Goal: Task Accomplishment & Management: Use online tool/utility

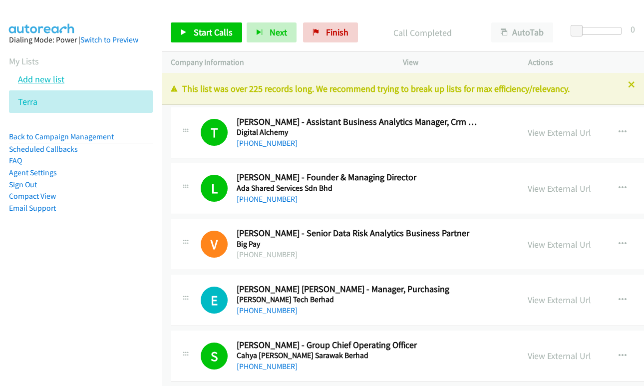
click at [35, 76] on link "Add new list" at bounding box center [41, 78] width 46 height 11
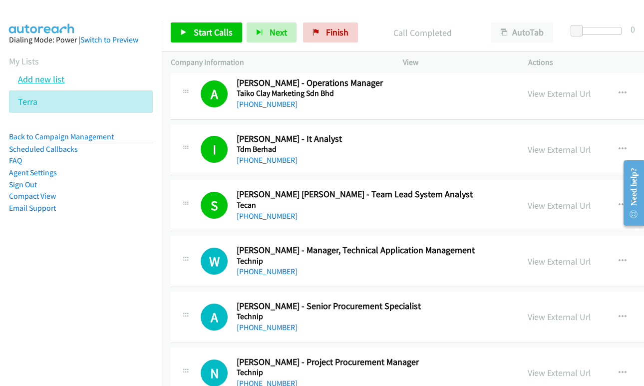
click at [38, 47] on body "Start Calls Pause Next Finish Call Completed AutoTab AutoTab 0 Company Informat…" at bounding box center [322, 23] width 644 height 47
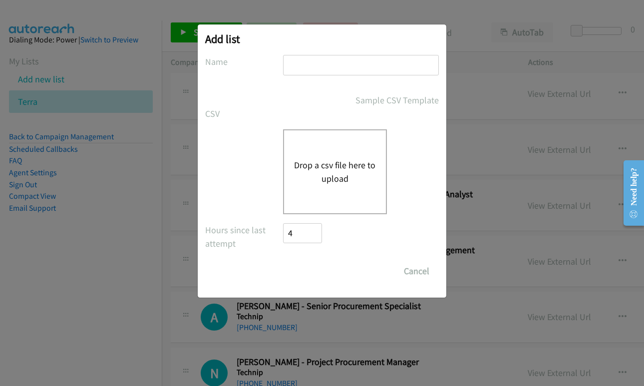
click at [356, 72] on input "text" at bounding box center [361, 65] width 156 height 20
type input "cisco"
click at [336, 170] on button "Drop a csv file here to upload" at bounding box center [335, 171] width 82 height 27
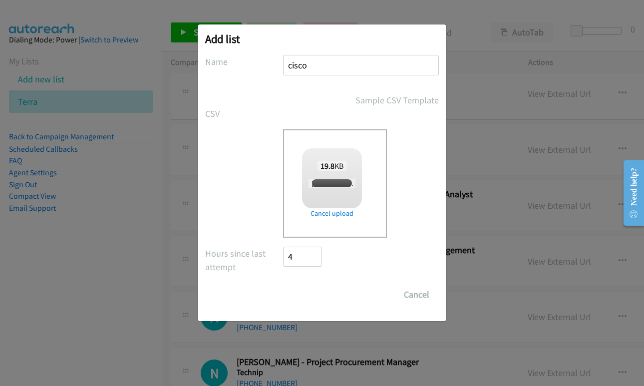
checkbox input "true"
drag, startPoint x: 305, startPoint y: 304, endPoint x: 305, endPoint y: 293, distance: 11.0
click at [305, 303] on input "Save List" at bounding box center [309, 295] width 52 height 20
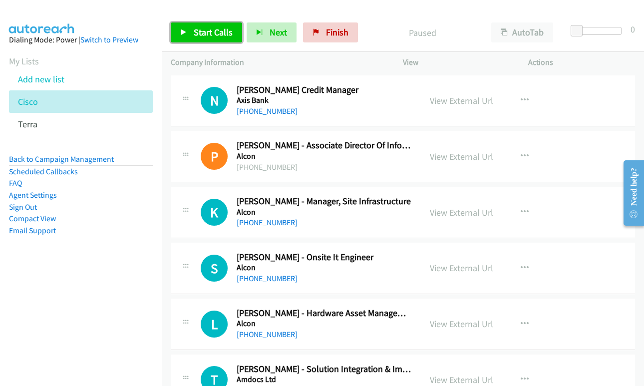
click at [206, 23] on link "Start Calls" at bounding box center [206, 32] width 71 height 20
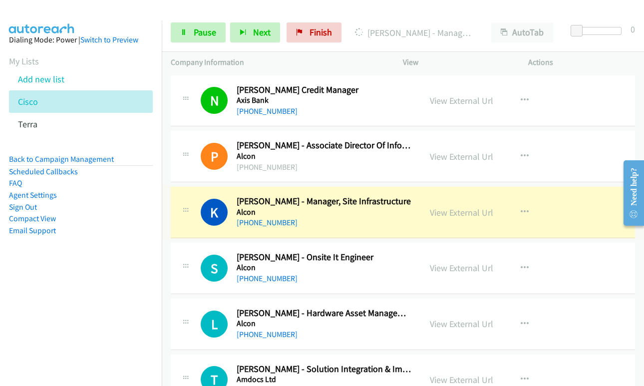
click at [442, 215] on link "View External Url" at bounding box center [461, 212] width 63 height 11
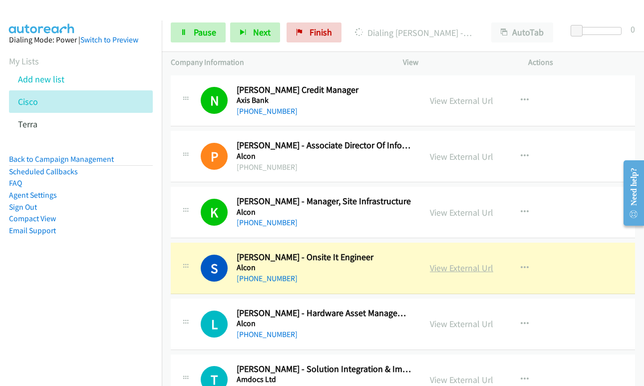
click at [453, 269] on link "View External Url" at bounding box center [461, 267] width 63 height 11
click at [196, 33] on span "Pause" at bounding box center [205, 31] width 22 height 11
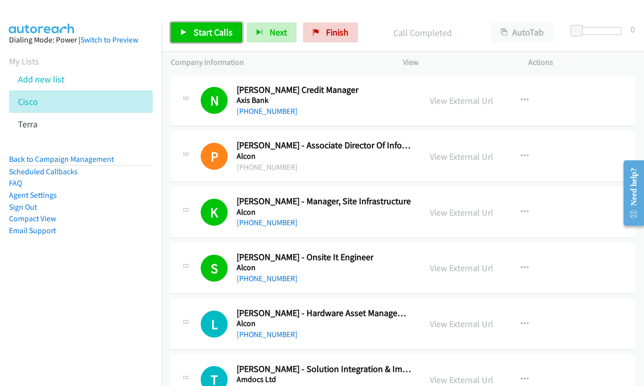
click at [211, 37] on span "Start Calls" at bounding box center [213, 31] width 39 height 11
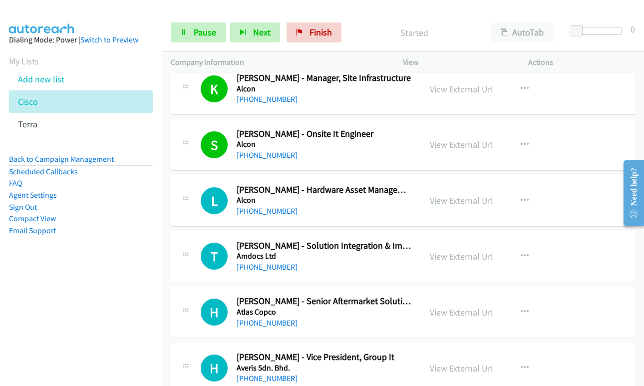
scroll to position [150, 0]
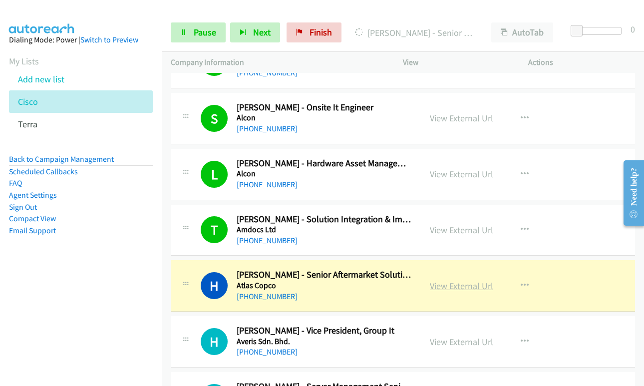
click at [452, 290] on link "View External Url" at bounding box center [461, 285] width 63 height 11
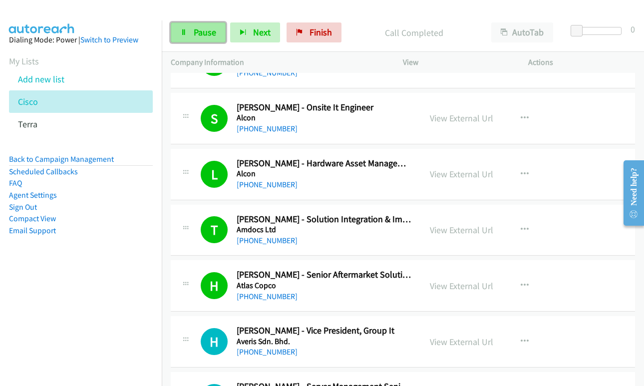
click at [199, 29] on span "Pause" at bounding box center [205, 31] width 22 height 11
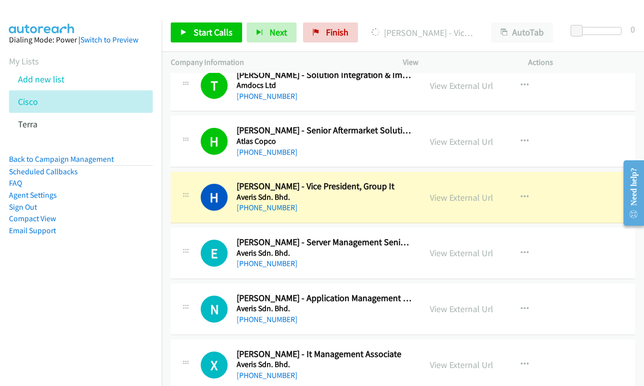
scroll to position [300, 0]
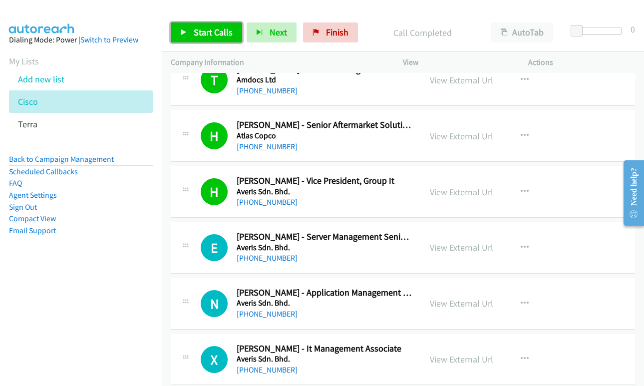
click at [215, 30] on span "Start Calls" at bounding box center [213, 31] width 39 height 11
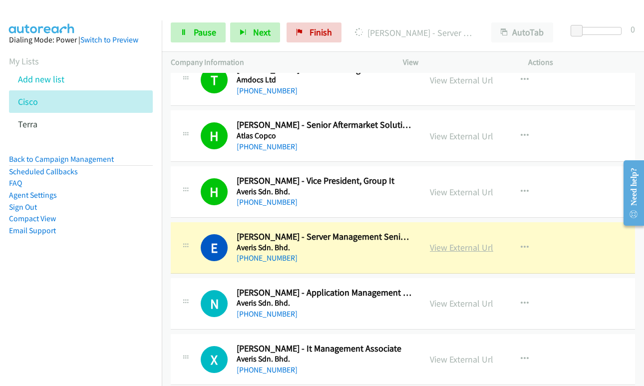
click at [445, 250] on link "View External Url" at bounding box center [461, 247] width 63 height 11
click at [189, 44] on div "Start Calls Pause Next Finish [PERSON_NAME] - Server Management Senior Analyst …" at bounding box center [403, 32] width 482 height 38
click at [196, 29] on span "Pause" at bounding box center [205, 31] width 22 height 11
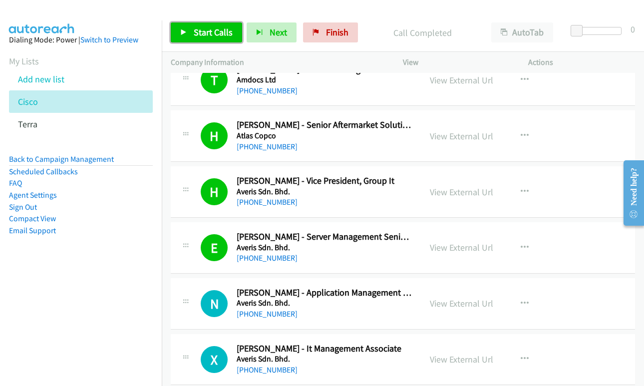
click at [181, 31] on icon at bounding box center [183, 32] width 7 height 7
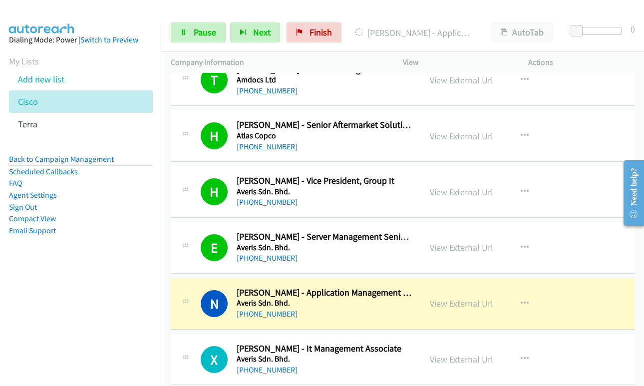
scroll to position [350, 0]
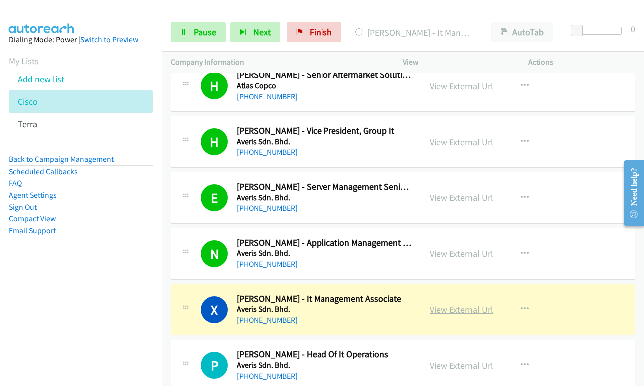
click at [453, 312] on link "View External Url" at bounding box center [461, 309] width 63 height 11
click at [198, 38] on link "Pause" at bounding box center [198, 32] width 55 height 20
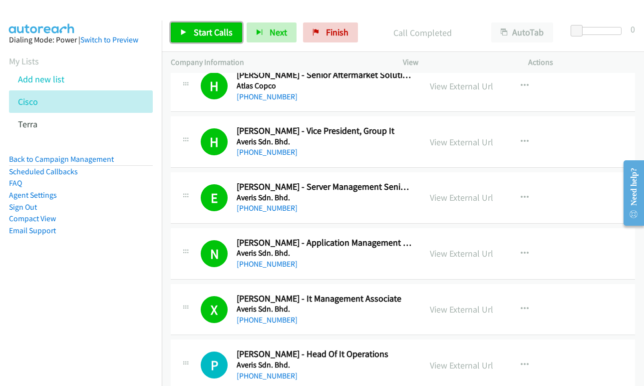
click at [194, 32] on span "Start Calls" at bounding box center [213, 31] width 39 height 11
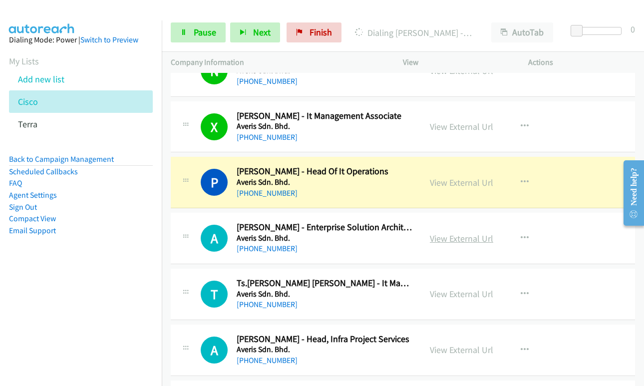
scroll to position [649, 0]
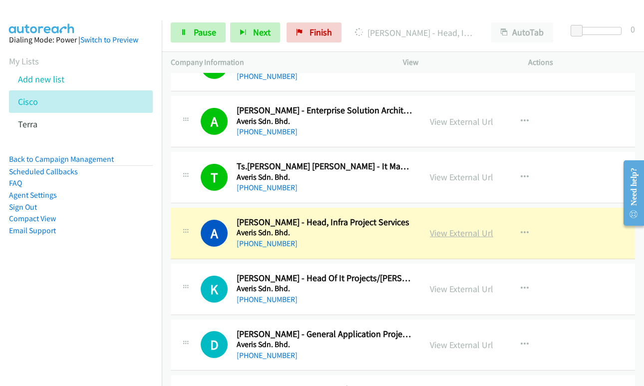
click at [450, 233] on link "View External Url" at bounding box center [461, 232] width 63 height 11
click at [197, 33] on span "Pause" at bounding box center [205, 31] width 22 height 11
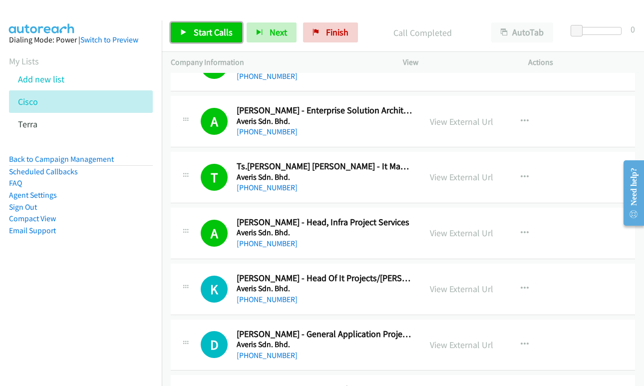
click at [210, 33] on span "Start Calls" at bounding box center [213, 31] width 39 height 11
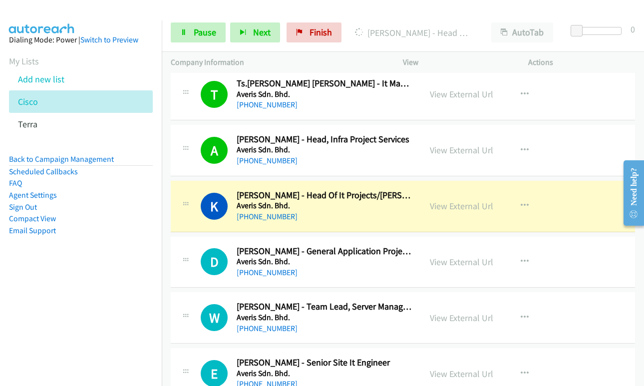
scroll to position [749, 0]
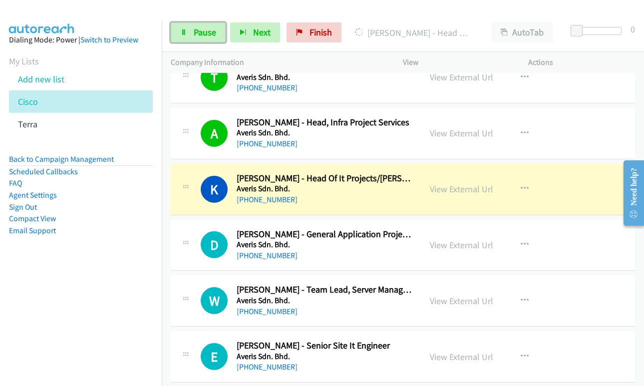
drag, startPoint x: 202, startPoint y: 29, endPoint x: 221, endPoint y: 73, distance: 47.7
click at [202, 29] on span "Pause" at bounding box center [205, 31] width 22 height 11
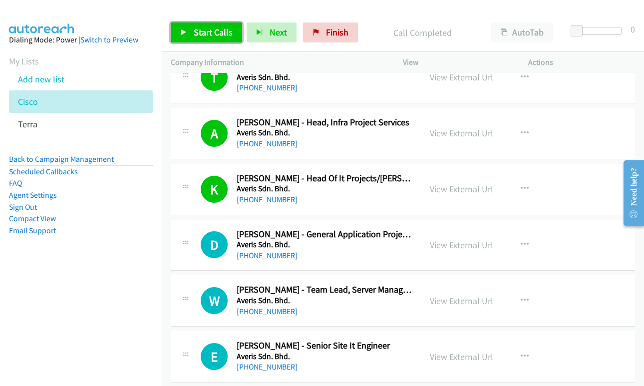
click at [208, 33] on span "Start Calls" at bounding box center [213, 31] width 39 height 11
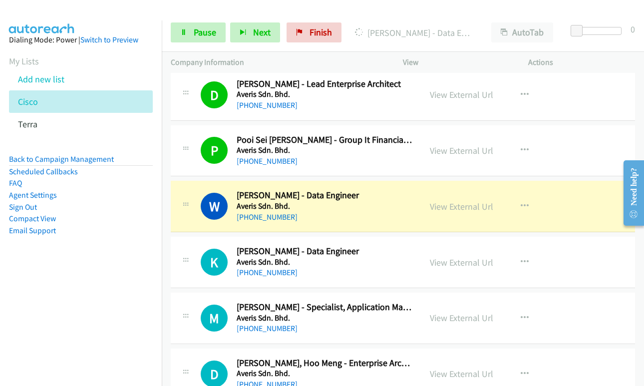
scroll to position [1148, 0]
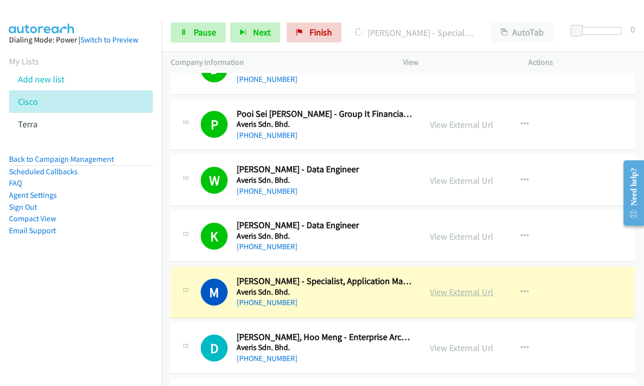
click at [468, 292] on link "View External Url" at bounding box center [461, 291] width 63 height 11
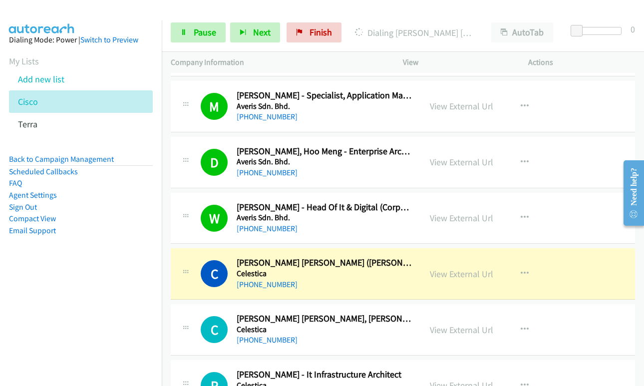
scroll to position [1348, 0]
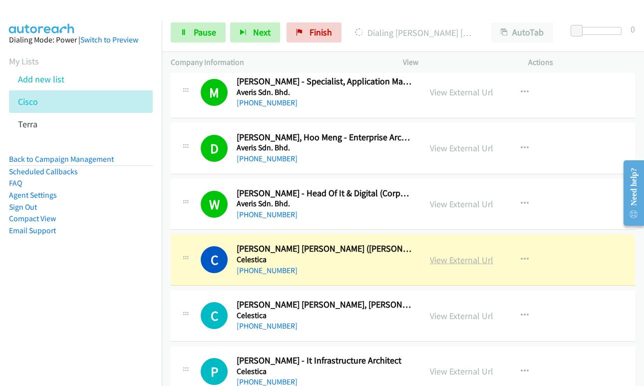
click at [450, 264] on link "View External Url" at bounding box center [461, 259] width 63 height 11
click at [195, 30] on span "Pause" at bounding box center [205, 31] width 22 height 11
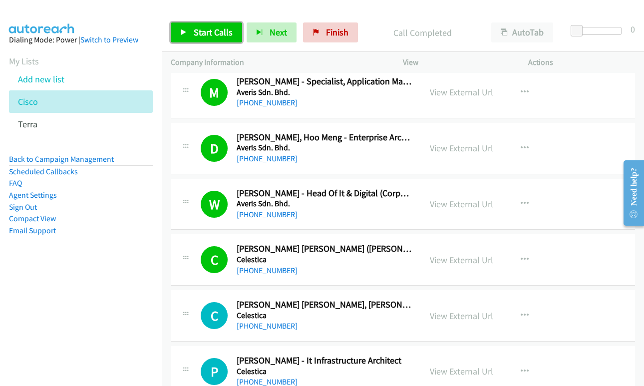
click at [203, 24] on link "Start Calls" at bounding box center [206, 32] width 71 height 20
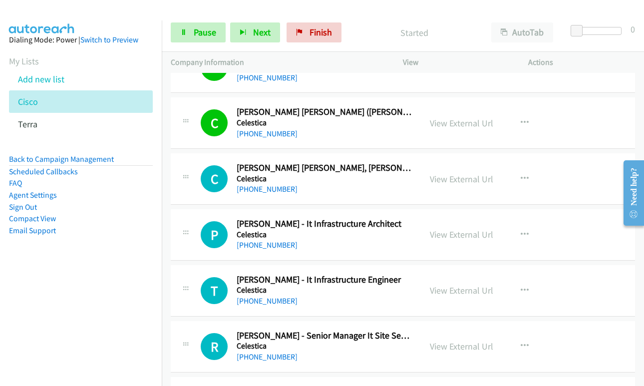
scroll to position [1498, 0]
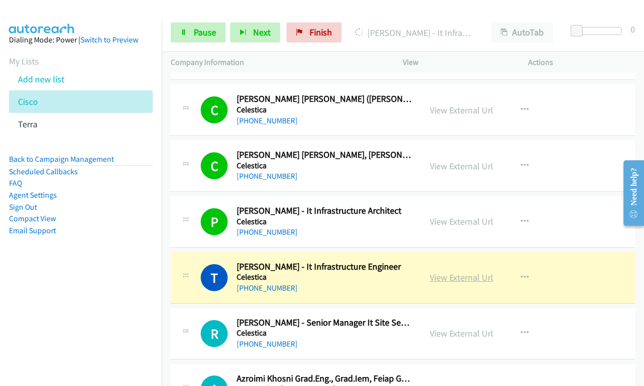
click at [447, 280] on link "View External Url" at bounding box center [461, 277] width 63 height 11
click at [180, 34] on link "Pause" at bounding box center [198, 32] width 55 height 20
